Goal: Task Accomplishment & Management: Use online tool/utility

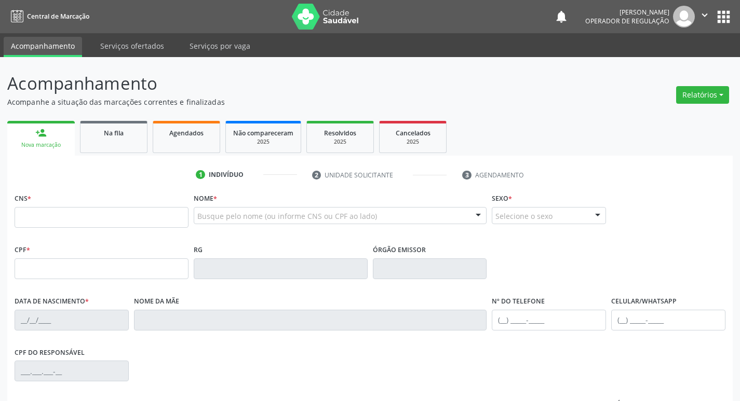
click at [98, 125] on div "person_add Nova marcação Na fila Agendados Não compareceram 2025 Resolvidos 202…" at bounding box center [369, 319] width 725 height 403
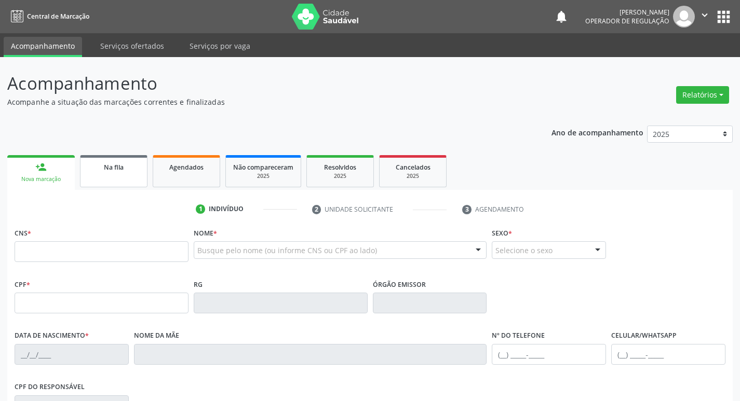
click at [94, 172] on div "Na fila" at bounding box center [114, 166] width 52 height 11
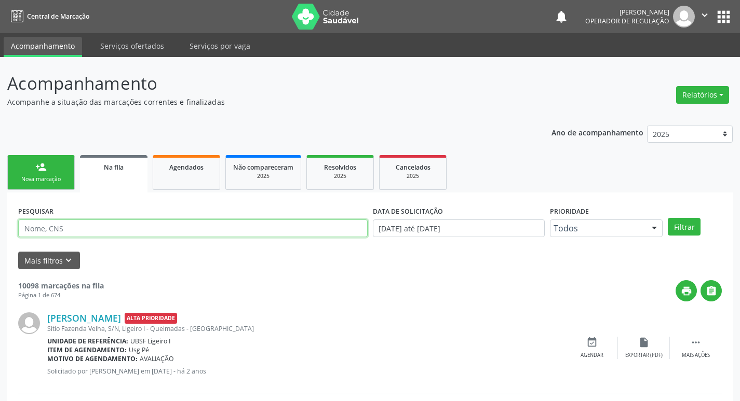
click at [113, 227] on input "text" at bounding box center [192, 229] width 349 height 18
paste input "701 2000 6041 4511"
type input "701 2000 6041 4511"
click at [667, 218] on button "Filtrar" at bounding box center [683, 227] width 33 height 18
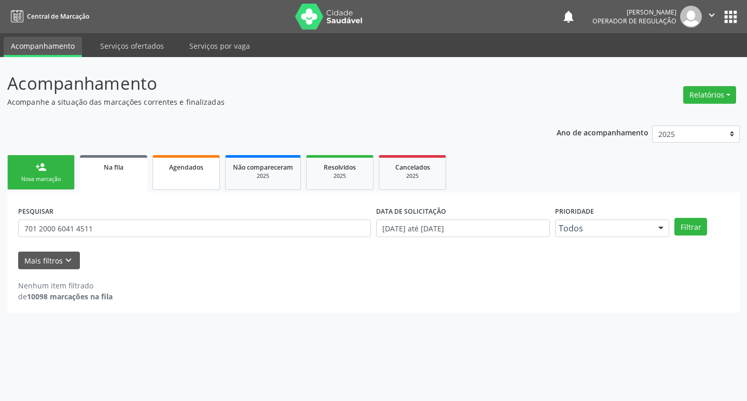
click at [179, 176] on link "Agendados" at bounding box center [186, 172] width 67 height 35
select select "8"
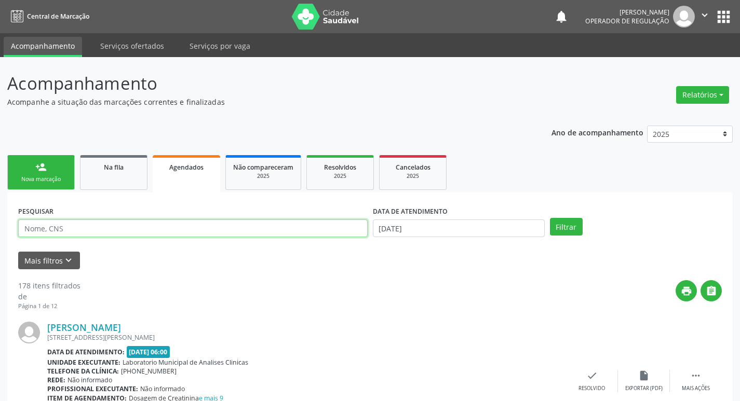
click at [171, 232] on input "text" at bounding box center [192, 229] width 349 height 18
paste input "701 2000 6041 4511"
type input "701 2000 6041 4511"
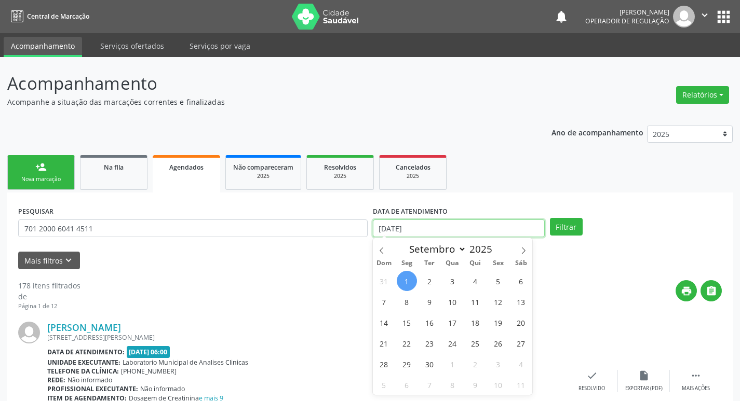
click at [406, 224] on input "[DATE]" at bounding box center [459, 229] width 172 height 18
click at [550, 218] on button "Filtrar" at bounding box center [566, 227] width 33 height 18
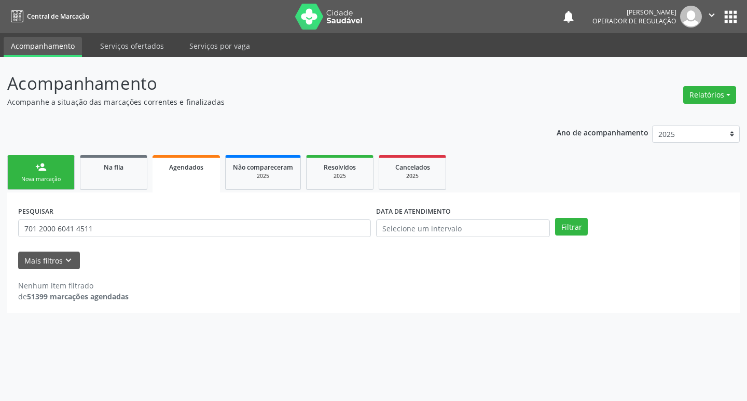
click at [523, 180] on ul "person_add Nova marcação Na fila Agendados Não compareceram 2025 Resolvidos 202…" at bounding box center [373, 173] width 733 height 40
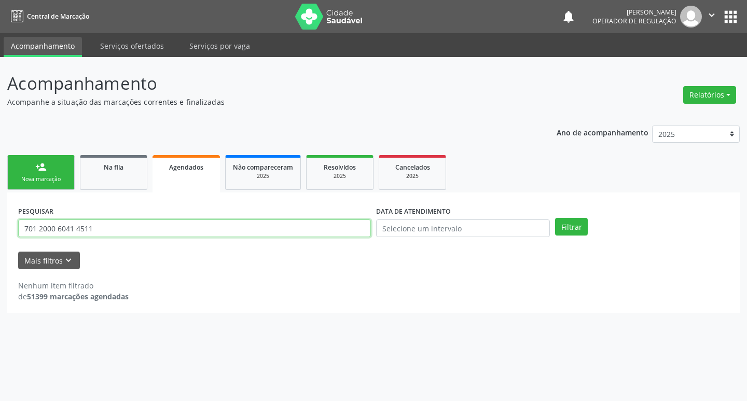
click at [85, 226] on input "701 2000 6041 4511" at bounding box center [194, 229] width 353 height 18
type input "707608299288895"
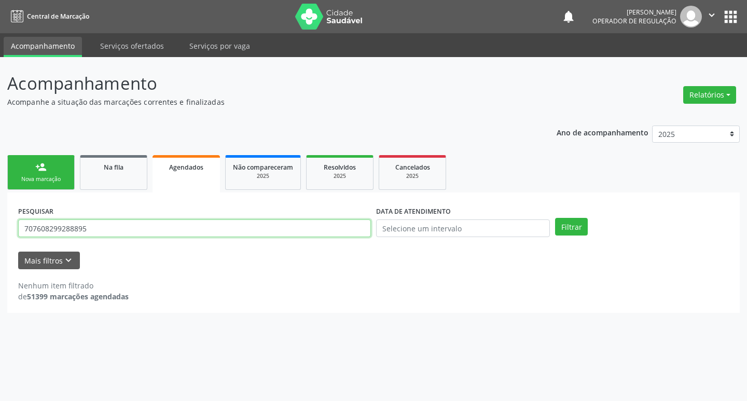
click at [555, 218] on button "Filtrar" at bounding box center [571, 227] width 33 height 18
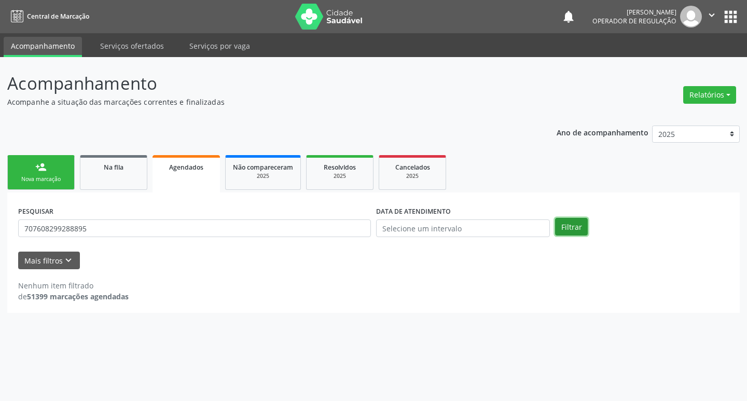
click at [574, 225] on button "Filtrar" at bounding box center [571, 227] width 33 height 18
click at [120, 175] on link "Na fila" at bounding box center [113, 172] width 67 height 35
click at [189, 170] on span "Agendados" at bounding box center [186, 167] width 34 height 9
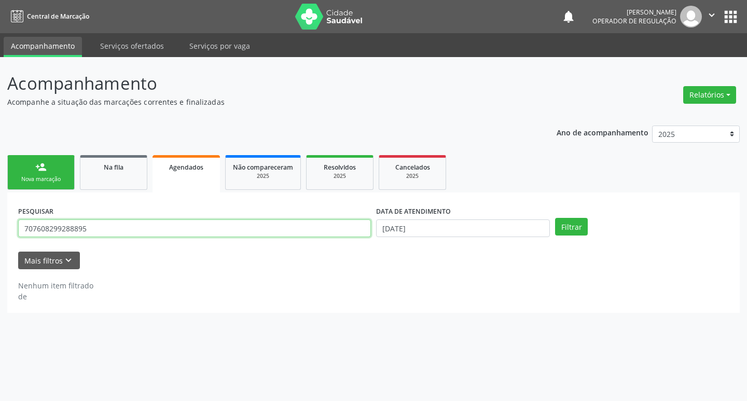
click at [85, 226] on input "707608299288895" at bounding box center [194, 229] width 353 height 18
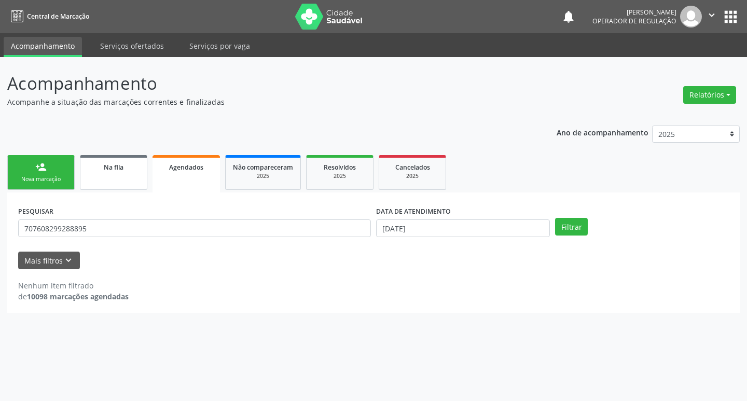
click at [125, 179] on link "Na fila" at bounding box center [113, 172] width 67 height 35
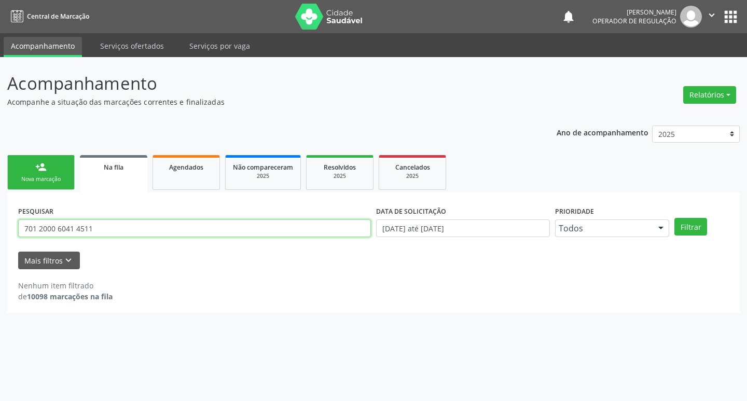
click at [117, 233] on input "701 2000 6041 4511" at bounding box center [194, 229] width 353 height 18
paste input "7608299288895"
type input "707608299288895"
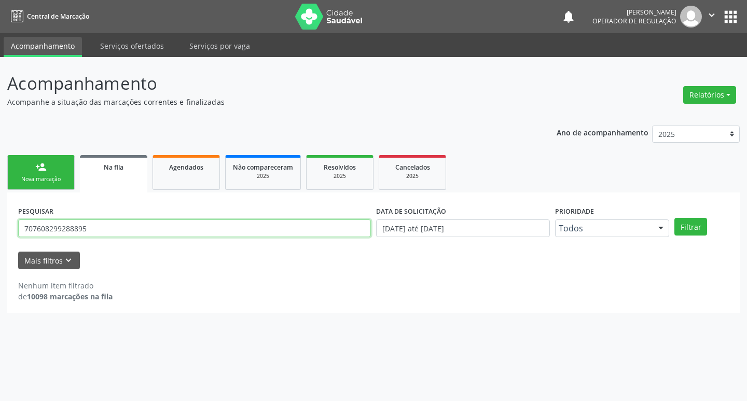
click at [675, 218] on button "Filtrar" at bounding box center [691, 227] width 33 height 18
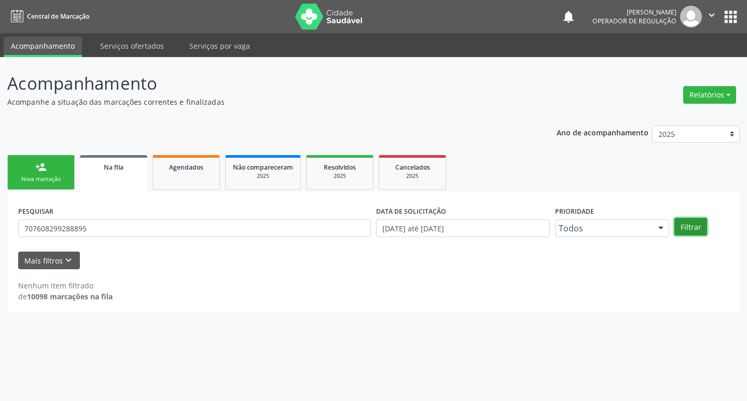
click at [699, 231] on button "Filtrar" at bounding box center [691, 227] width 33 height 18
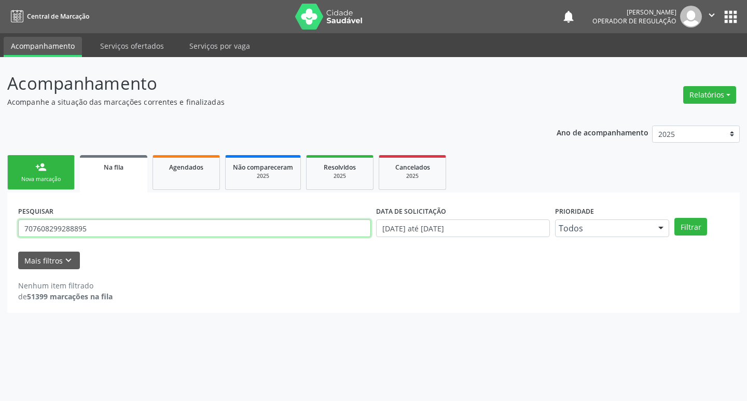
click at [104, 229] on input "707608299288895" at bounding box center [194, 229] width 353 height 18
click at [675, 218] on button "Filtrar" at bounding box center [691, 227] width 33 height 18
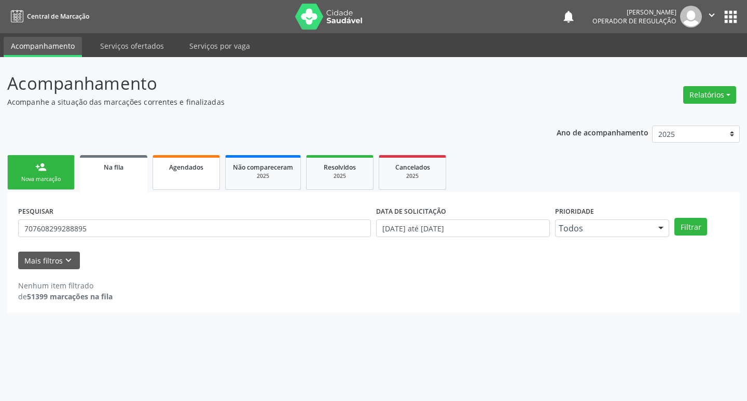
click at [164, 155] on link "Agendados" at bounding box center [186, 172] width 67 height 35
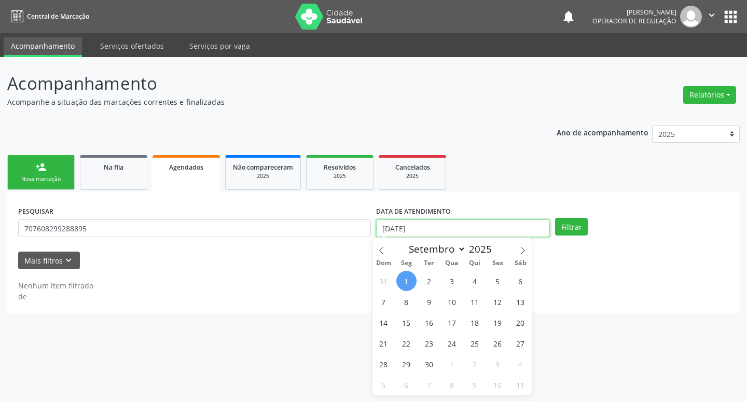
click at [420, 224] on input "[DATE]" at bounding box center [463, 229] width 174 height 18
click at [580, 228] on button "Filtrar" at bounding box center [571, 227] width 33 height 18
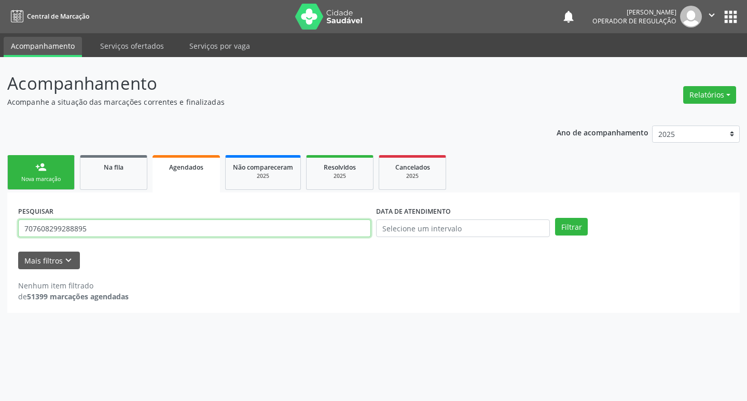
click at [125, 224] on input "707608299288895" at bounding box center [194, 229] width 353 height 18
type input "700508961399152"
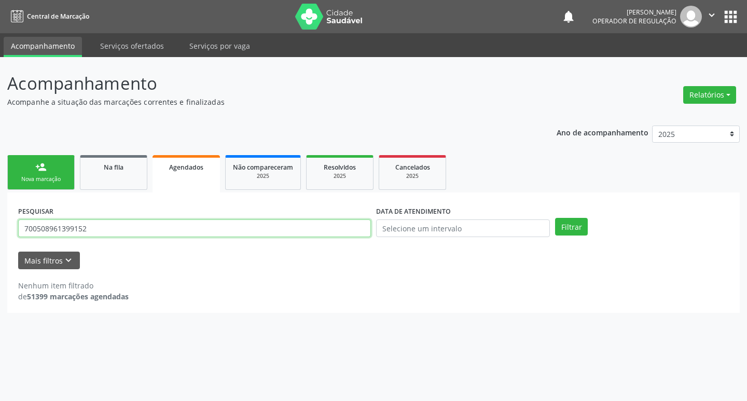
click at [555, 218] on button "Filtrar" at bounding box center [571, 227] width 33 height 18
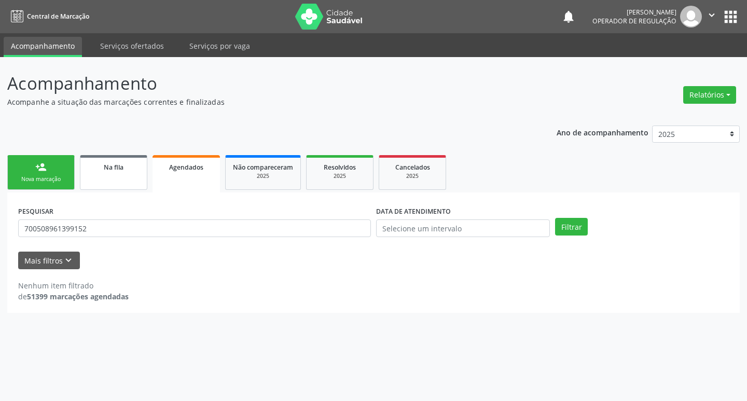
click at [127, 166] on div "Na fila" at bounding box center [114, 166] width 52 height 11
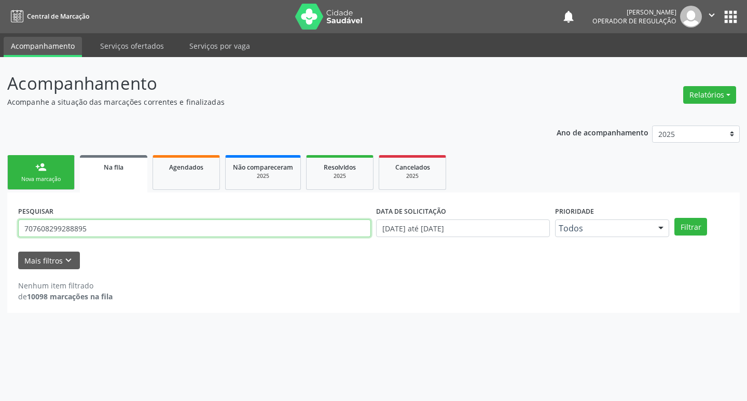
click at [226, 233] on input "707608299288895" at bounding box center [194, 229] width 353 height 18
click at [675, 218] on button "Filtrar" at bounding box center [691, 227] width 33 height 18
click at [59, 234] on input "707608299288895" at bounding box center [194, 229] width 353 height 18
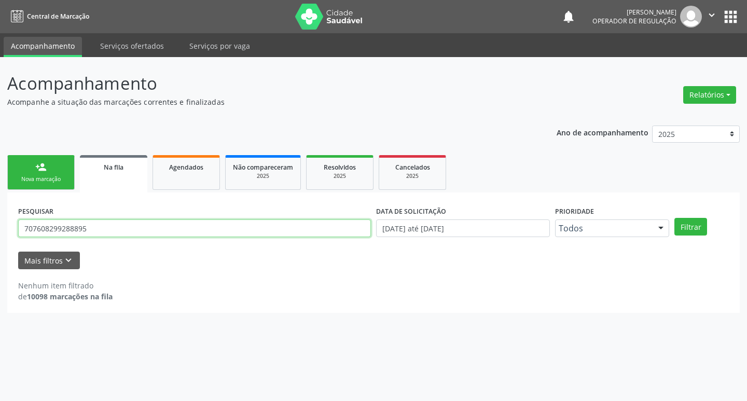
click at [59, 234] on input "707608299288895" at bounding box center [194, 229] width 353 height 18
type input "700508961399152"
click at [675, 218] on button "Filtrar" at bounding box center [691, 227] width 33 height 18
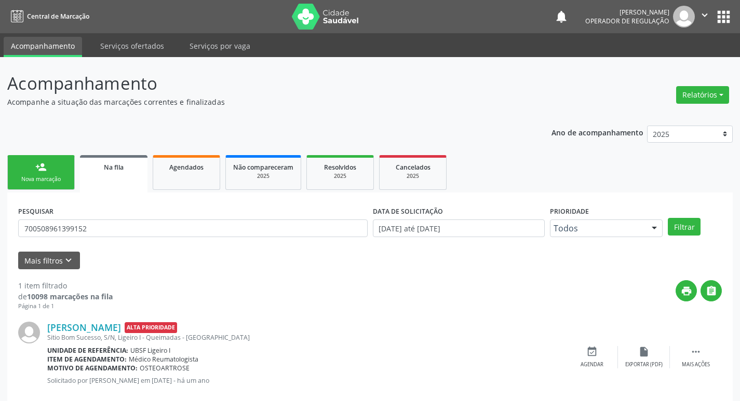
click at [720, 15] on button "apps" at bounding box center [723, 17] width 18 height 18
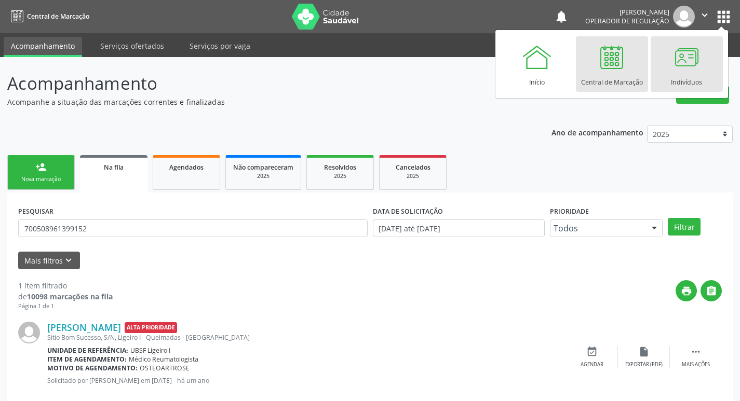
click at [699, 73] on div "Indivíduos" at bounding box center [685, 80] width 31 height 14
